Goal: Task Accomplishment & Management: Complete application form

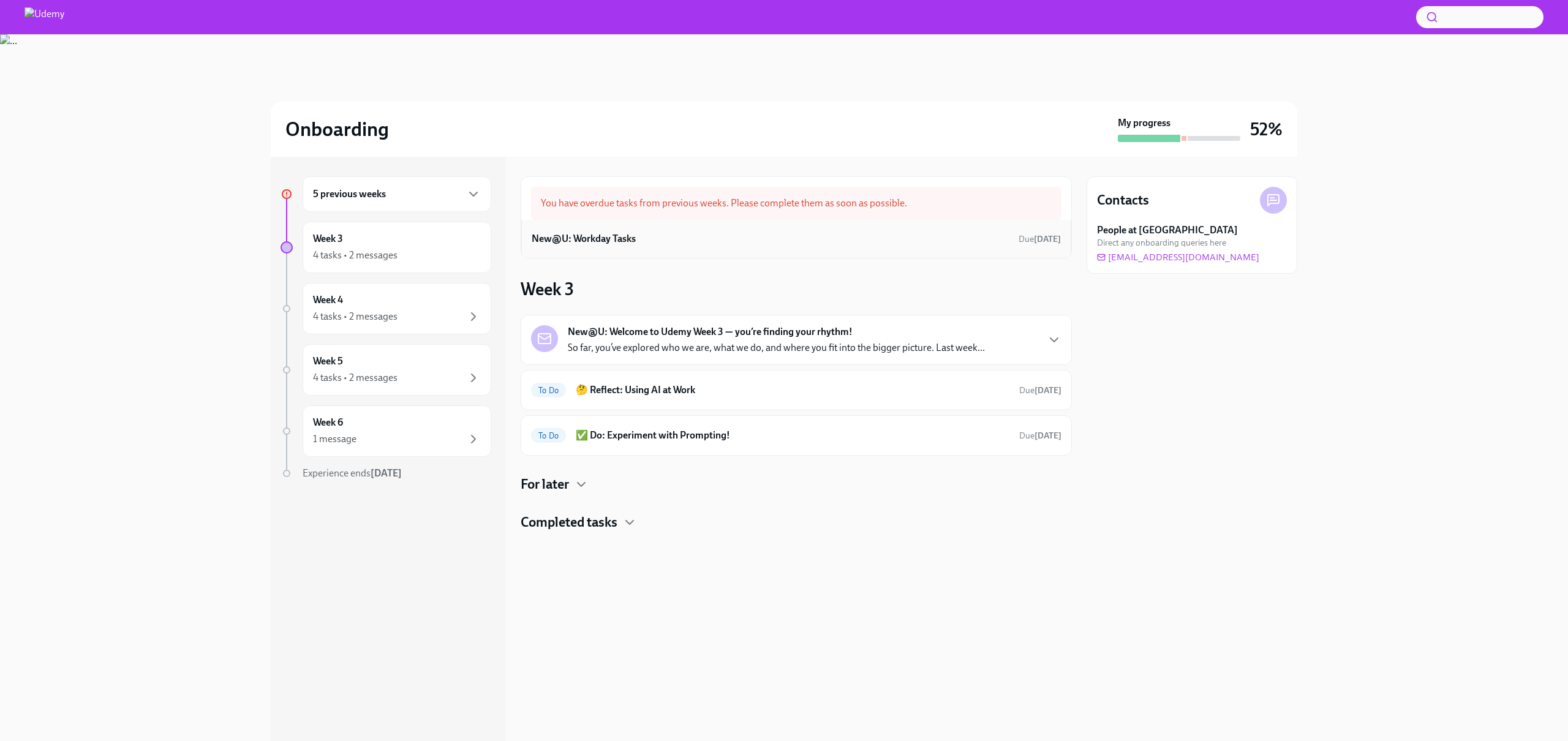
click at [604, 241] on h6 "New@U: Workday Tasks" at bounding box center [583, 239] width 104 height 13
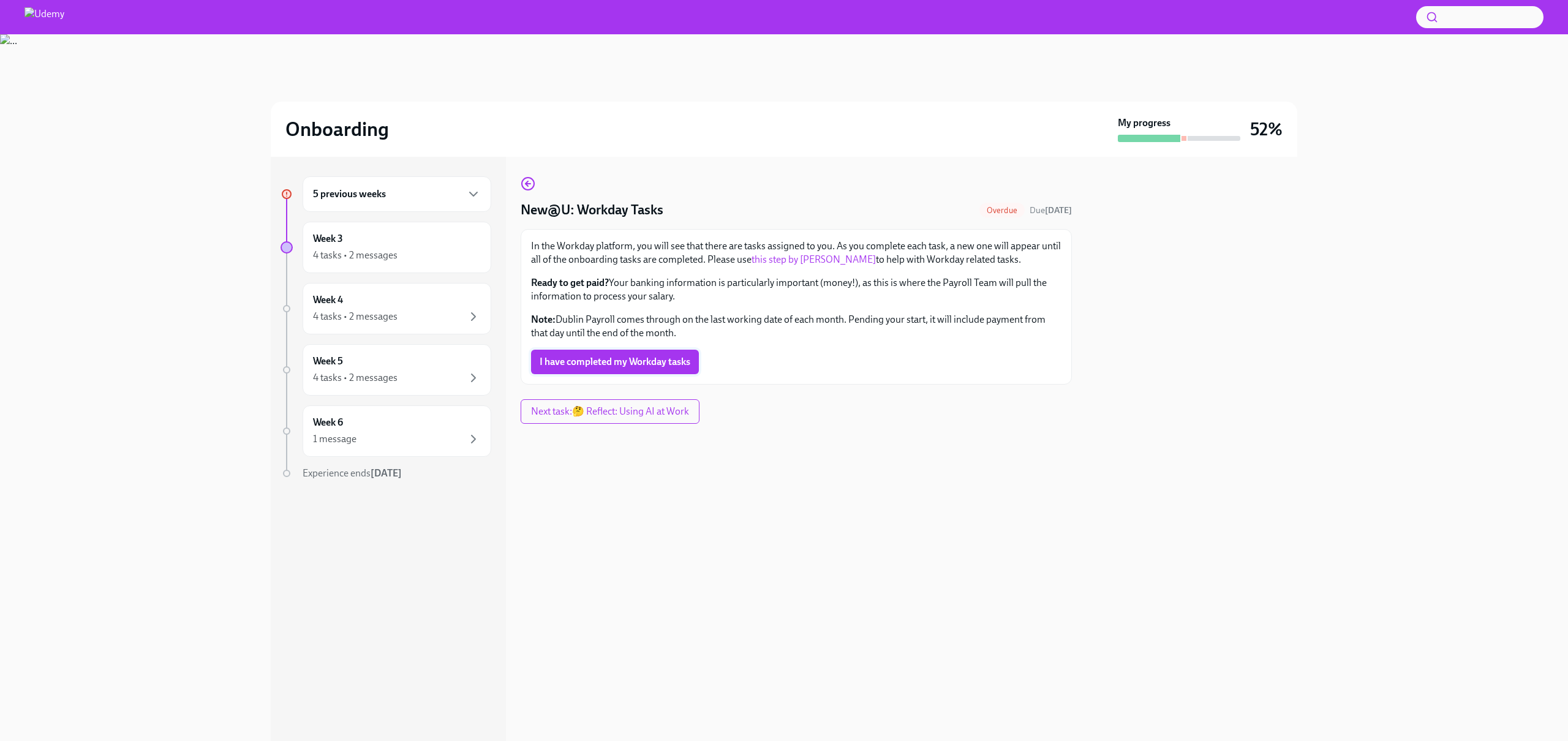
click at [642, 359] on span "I have completed my Workday tasks" at bounding box center [615, 361] width 151 height 12
click at [782, 254] on link "this step by [PERSON_NAME]" at bounding box center [813, 259] width 124 height 12
click at [411, 305] on div "Week 4 4 tasks • 2 messages" at bounding box center [397, 309] width 168 height 31
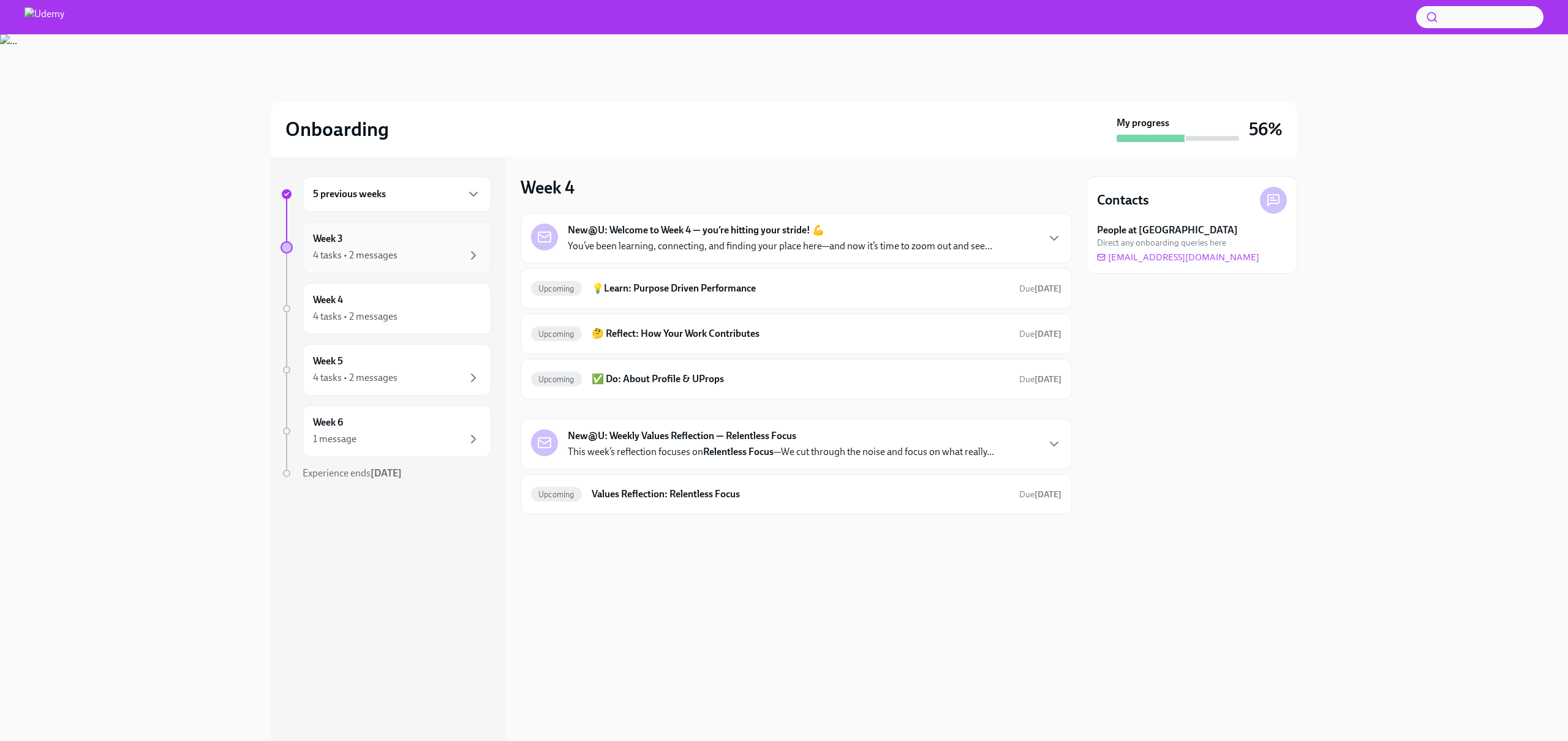
click at [431, 268] on div "Week 3 4 tasks • 2 messages" at bounding box center [397, 247] width 189 height 51
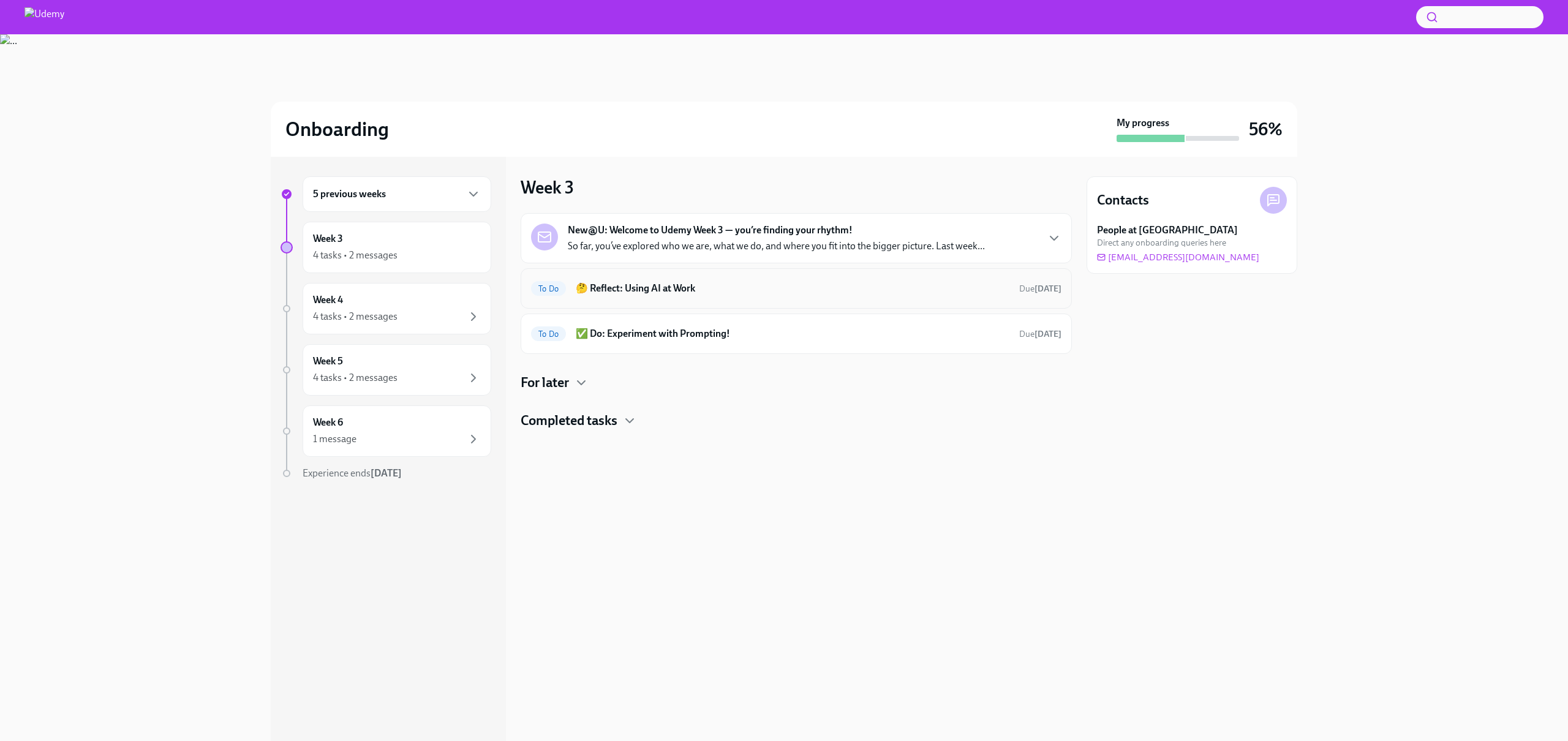
click at [682, 295] on div "To Do 🤔 Reflect: Using AI at Work Due [DATE]" at bounding box center [796, 288] width 531 height 20
